Goal: Navigation & Orientation: Understand site structure

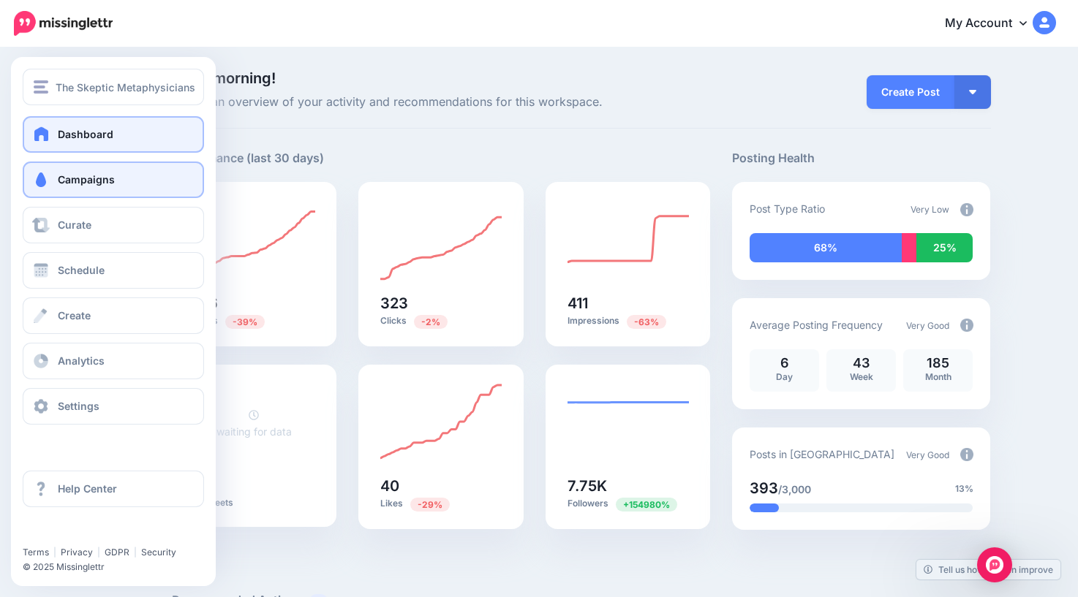
click at [54, 175] on link "Campaigns" at bounding box center [113, 180] width 181 height 37
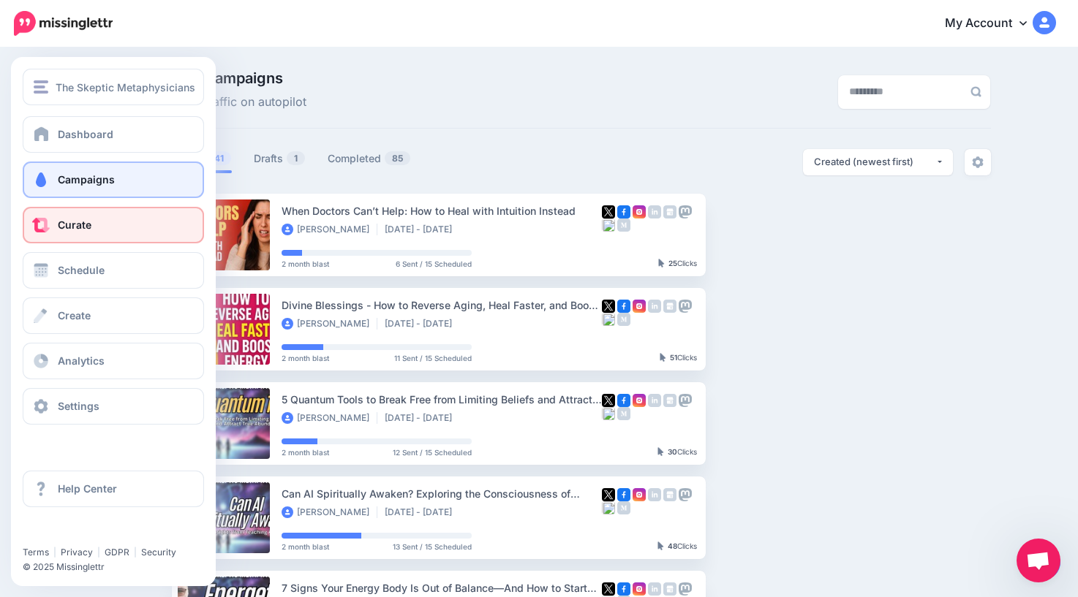
click at [55, 221] on link "Curate" at bounding box center [113, 225] width 181 height 37
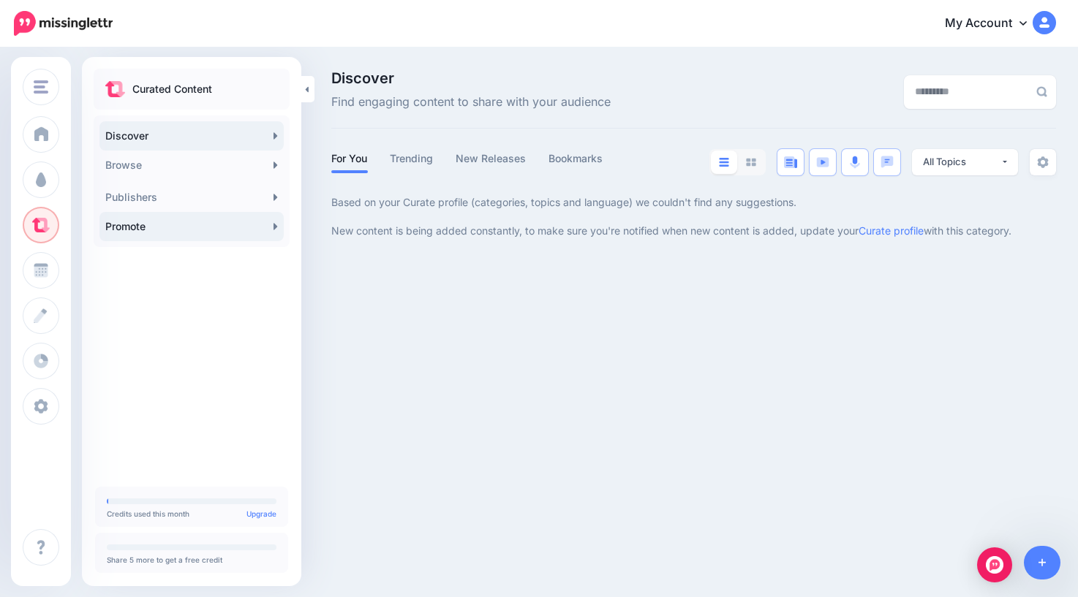
click at [203, 227] on link "Promote" at bounding box center [191, 226] width 184 height 29
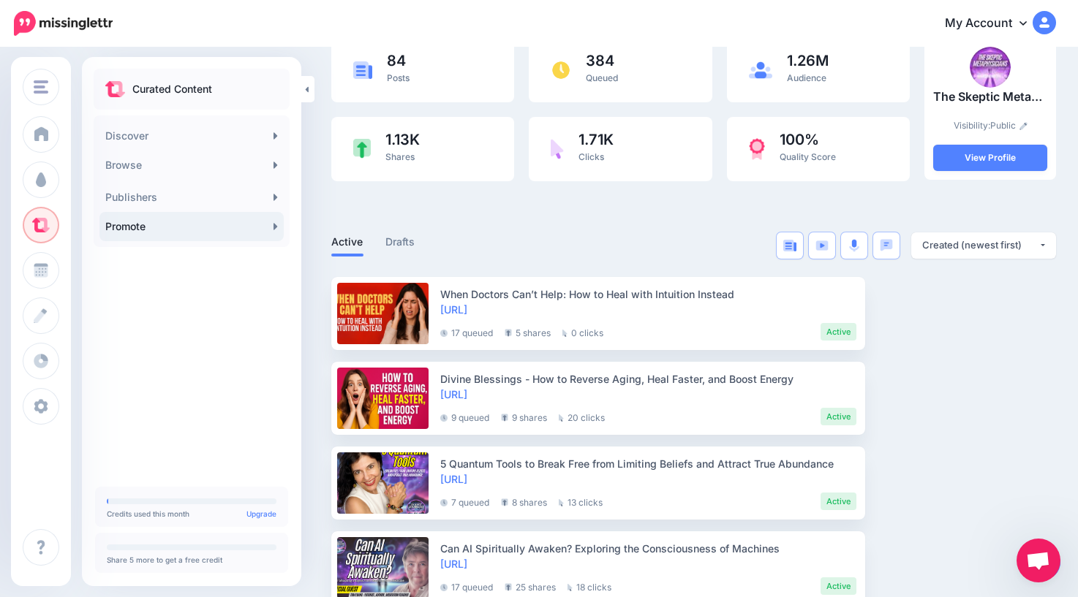
scroll to position [121, 0]
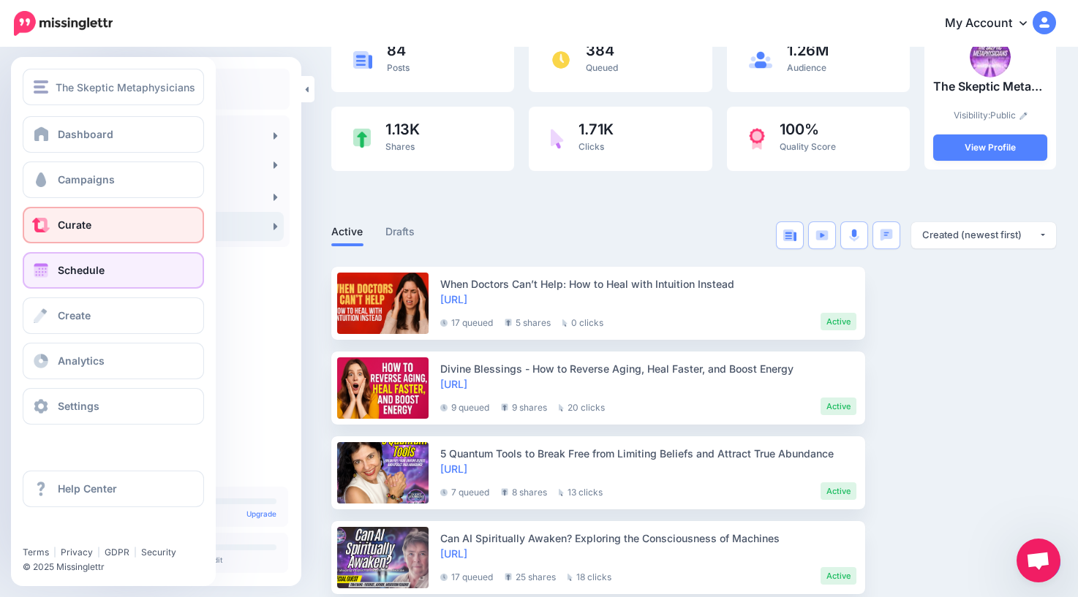
click at [59, 276] on span "Schedule" at bounding box center [81, 270] width 47 height 12
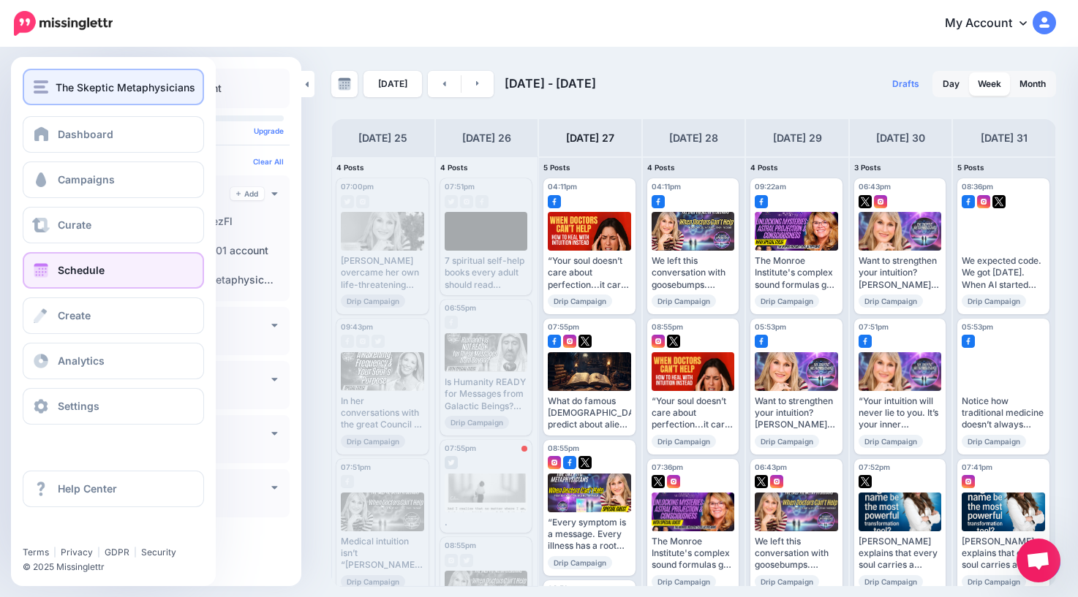
click at [47, 86] on img "button" at bounding box center [41, 86] width 15 height 13
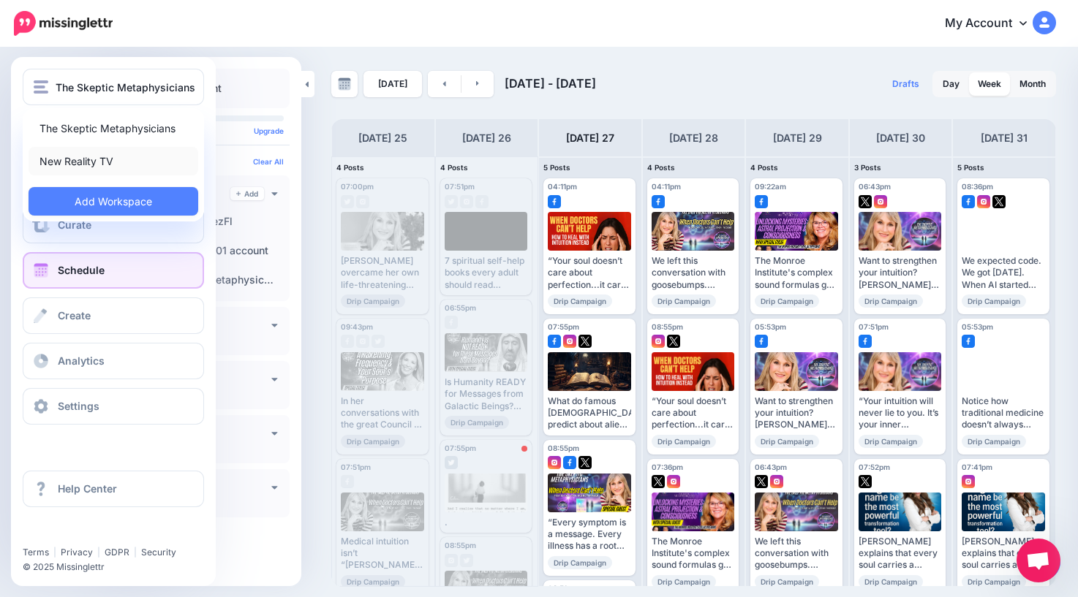
click at [88, 162] on link "New Reality TV" at bounding box center [114, 161] width 170 height 29
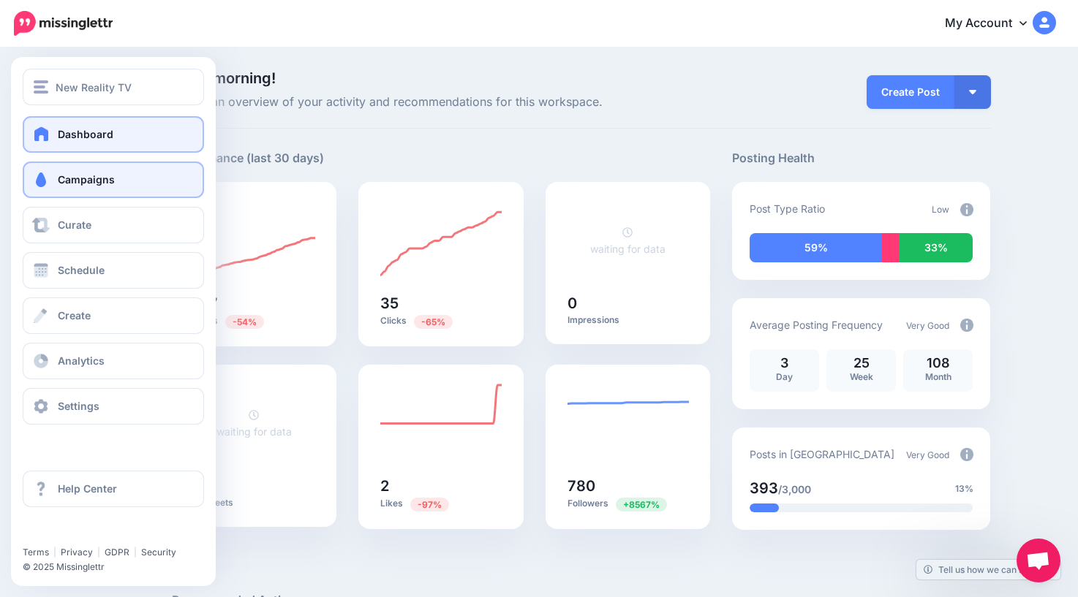
click at [75, 181] on span "Campaigns" at bounding box center [86, 179] width 57 height 12
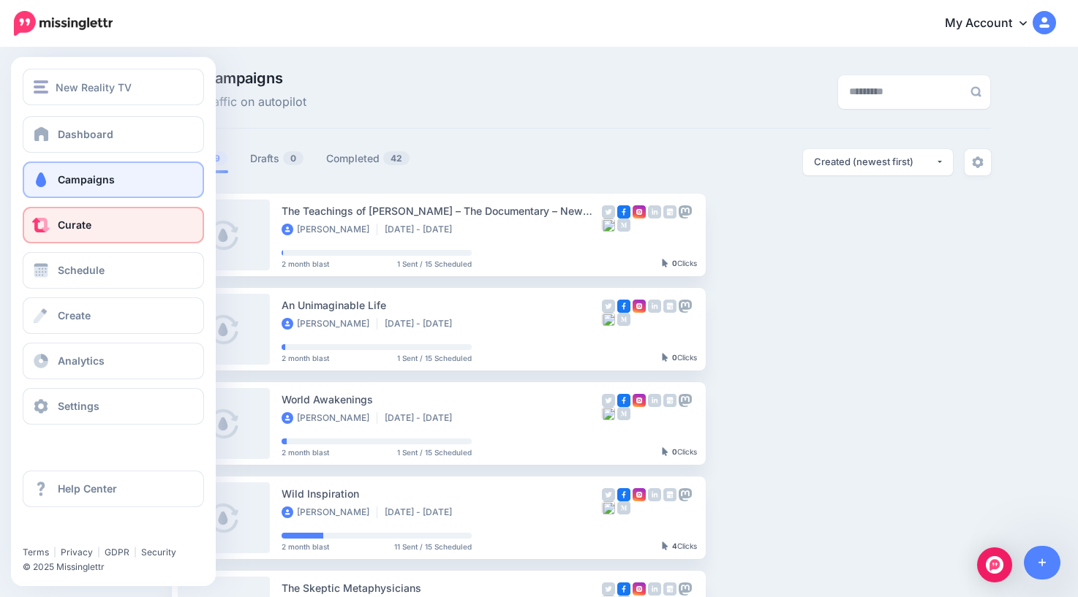
click at [66, 227] on span "Curate" at bounding box center [75, 225] width 34 height 12
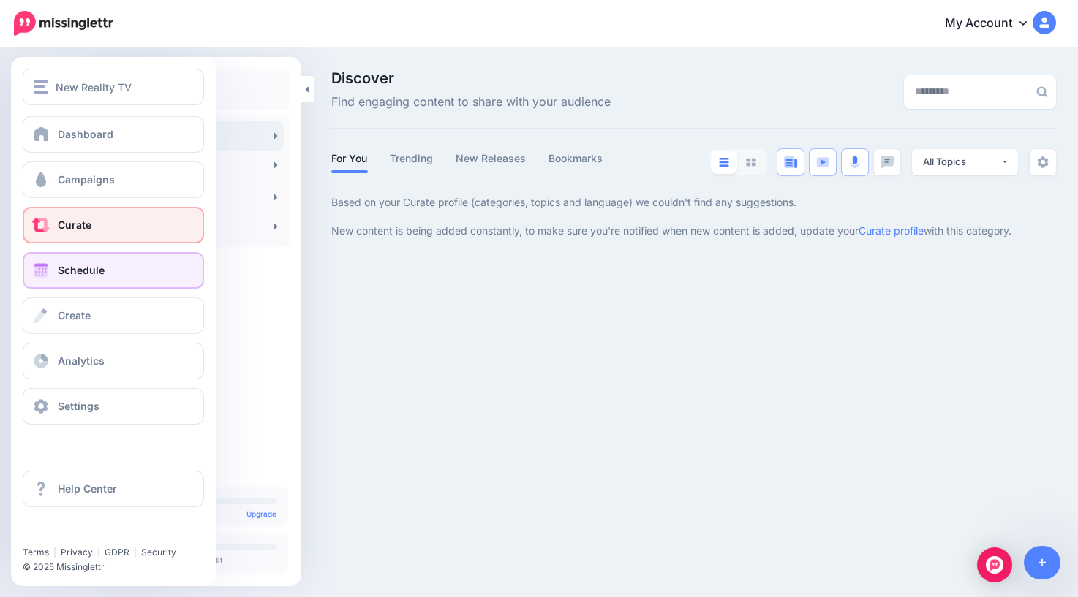
click at [48, 273] on span at bounding box center [40, 270] width 19 height 15
